Goal: Check status: Check status

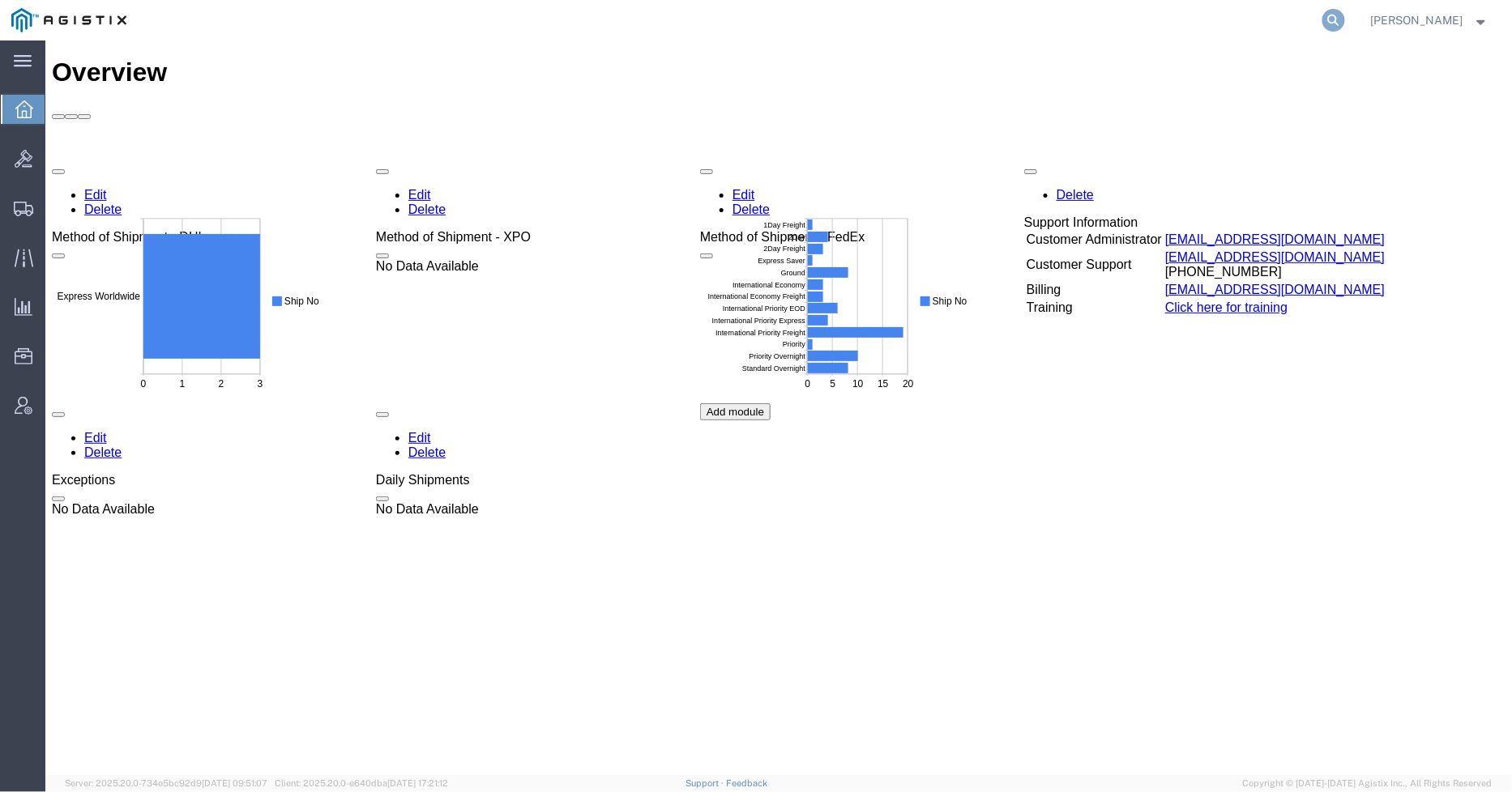
click at [1338, 20] on icon at bounding box center [1333, 20] width 22 height 22
click at [1190, 31] on input "search" at bounding box center [1075, 20] width 493 height 39
type input "GDIT-27099"
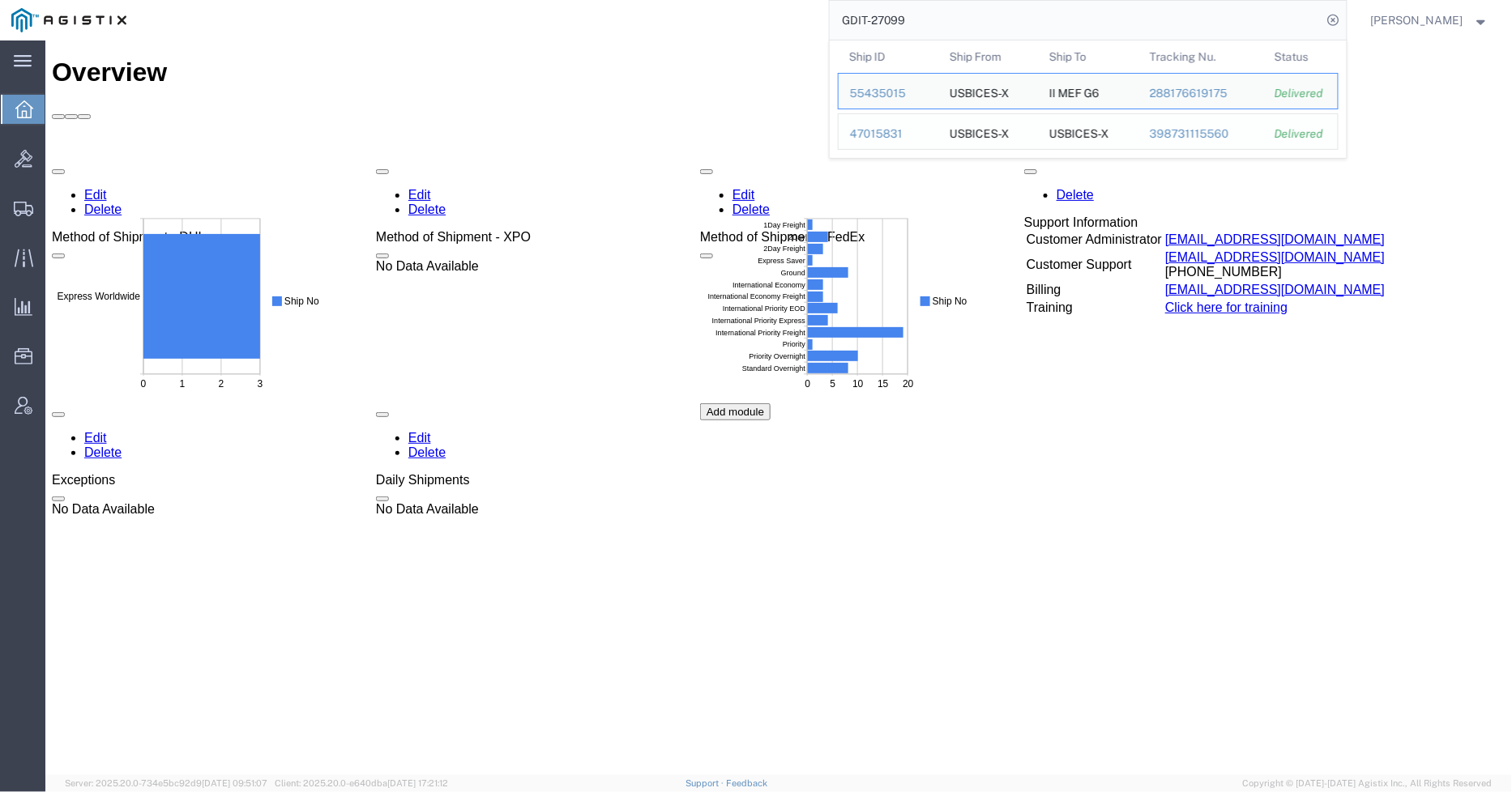
click at [894, 129] on div "47015831" at bounding box center [888, 134] width 77 height 17
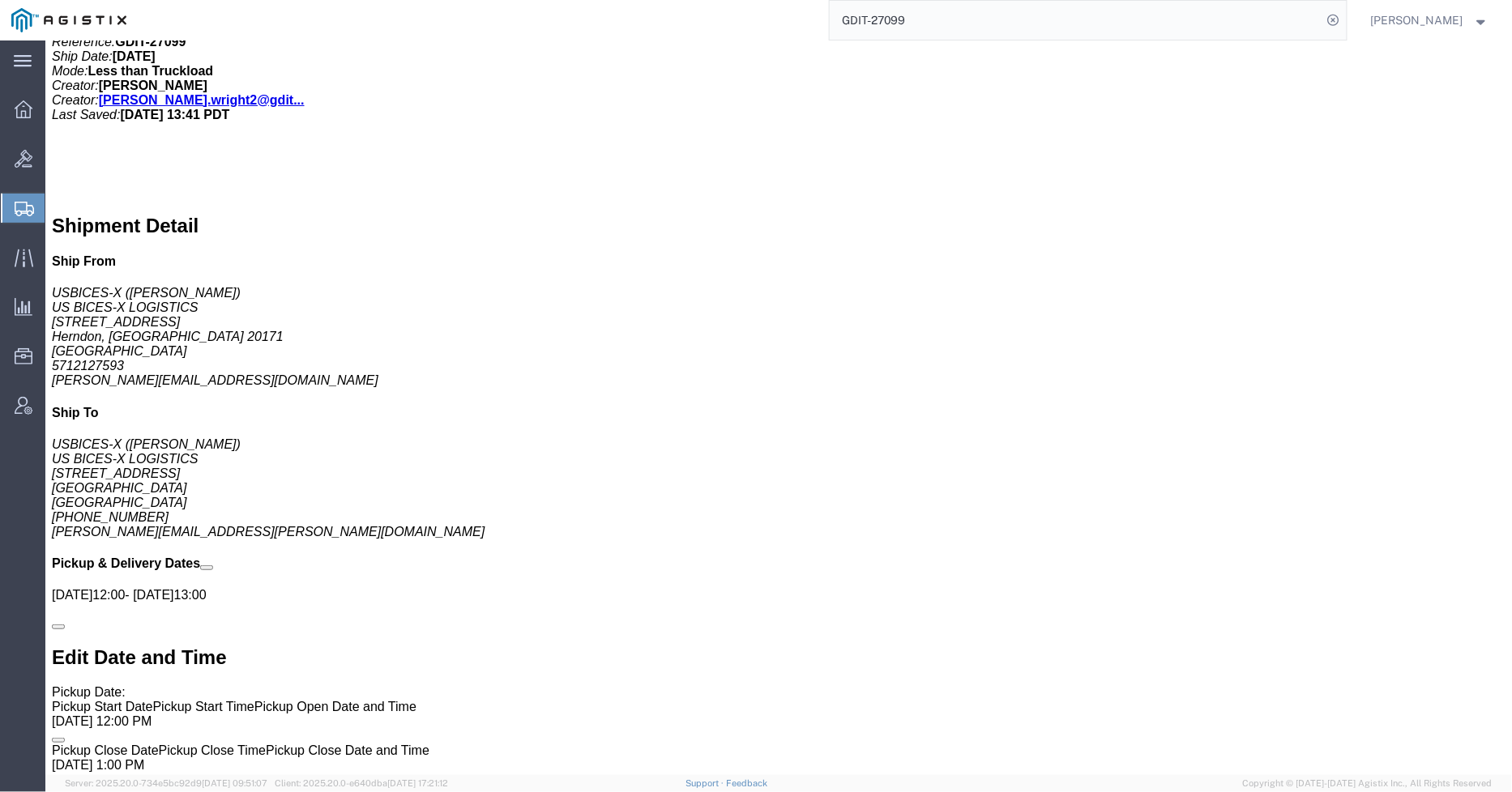
scroll to position [530, 0]
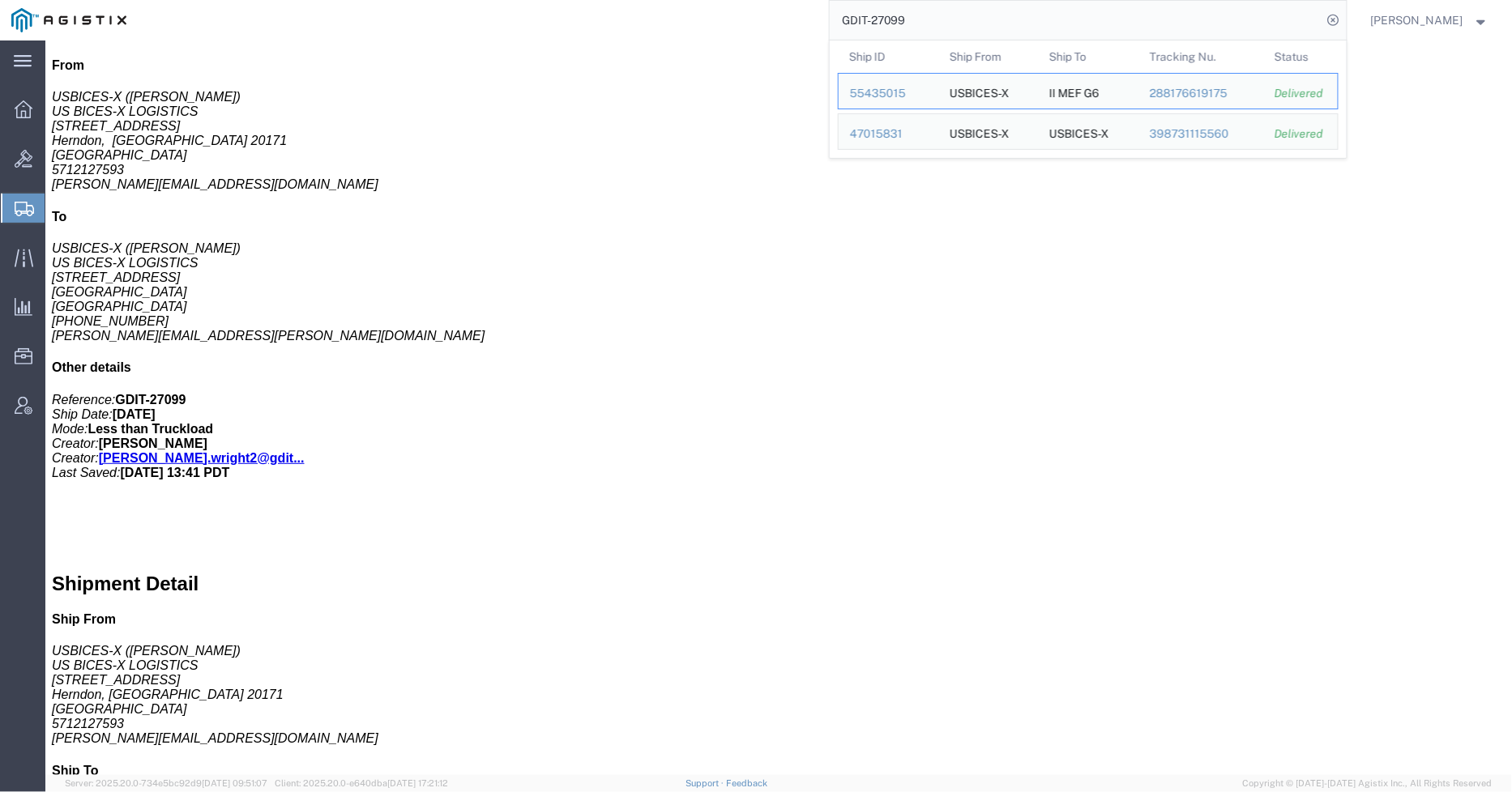
click at [924, 24] on input "GDIT-27099" at bounding box center [1075, 20] width 493 height 39
click at [886, 87] on div "55435015" at bounding box center [888, 93] width 77 height 17
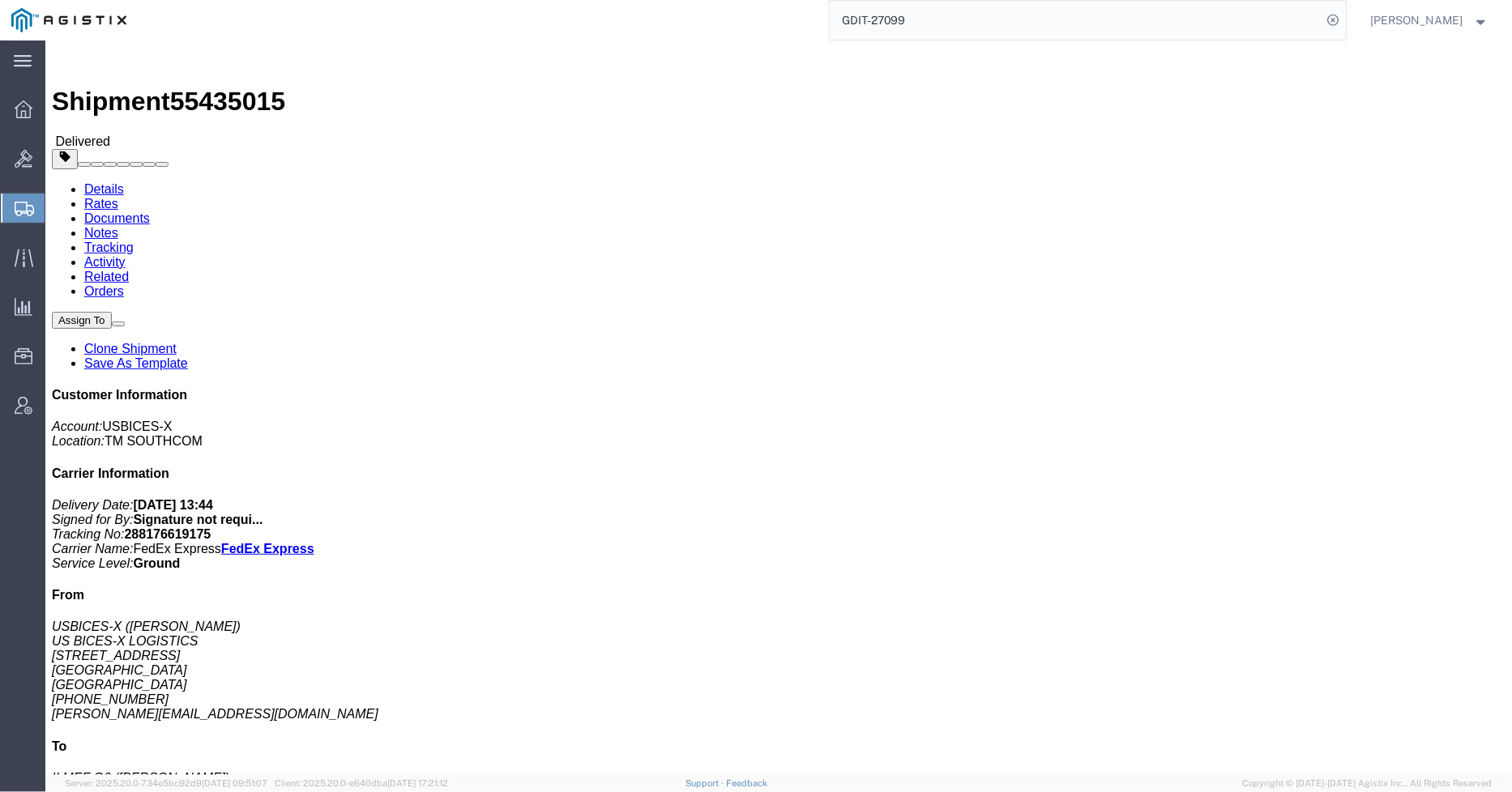
click at [971, 13] on input "GDIT-27099" at bounding box center [1075, 20] width 493 height 39
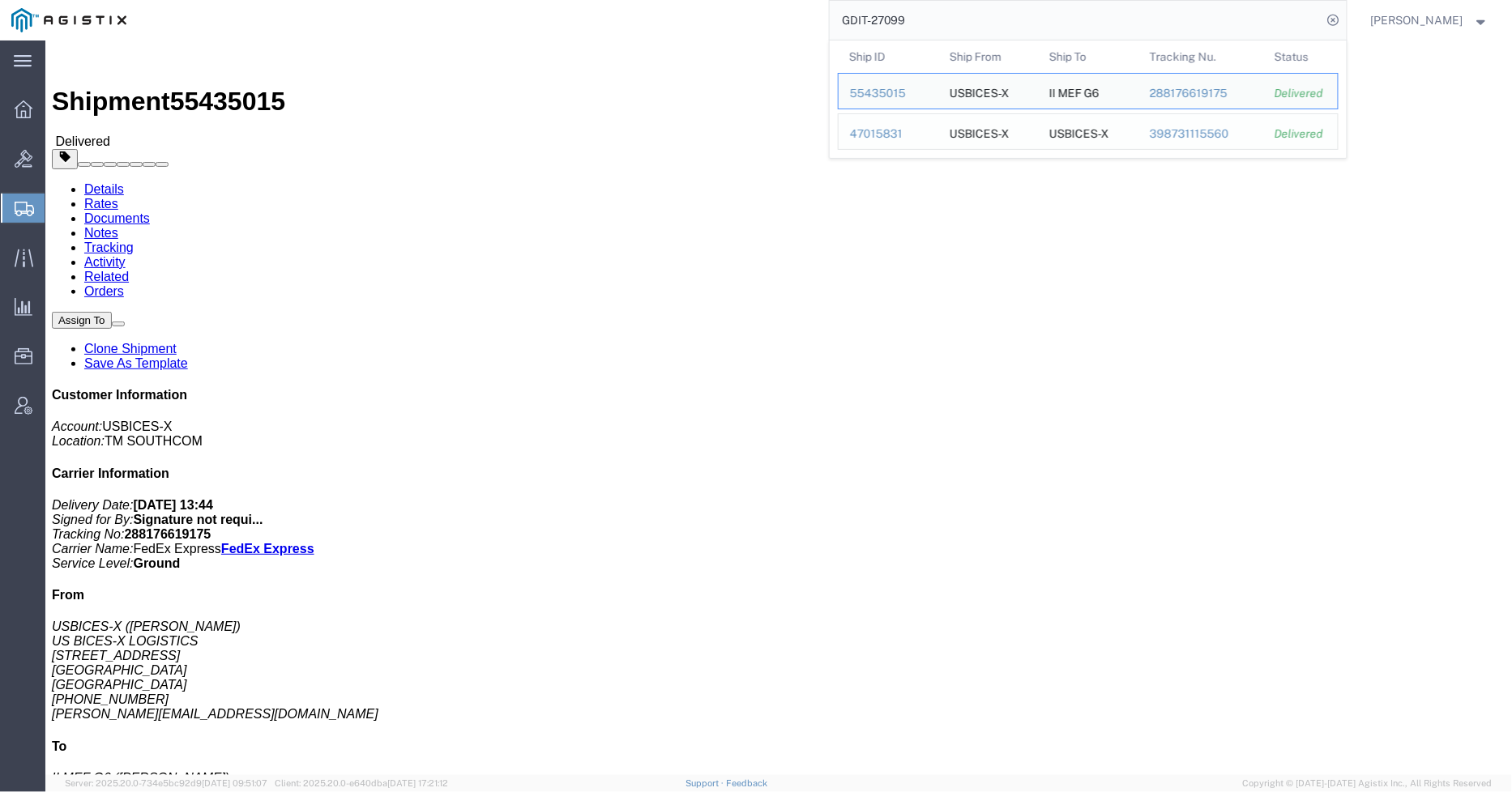
click at [903, 129] on div "47015831" at bounding box center [888, 134] width 77 height 17
